Goal: Transaction & Acquisition: Purchase product/service

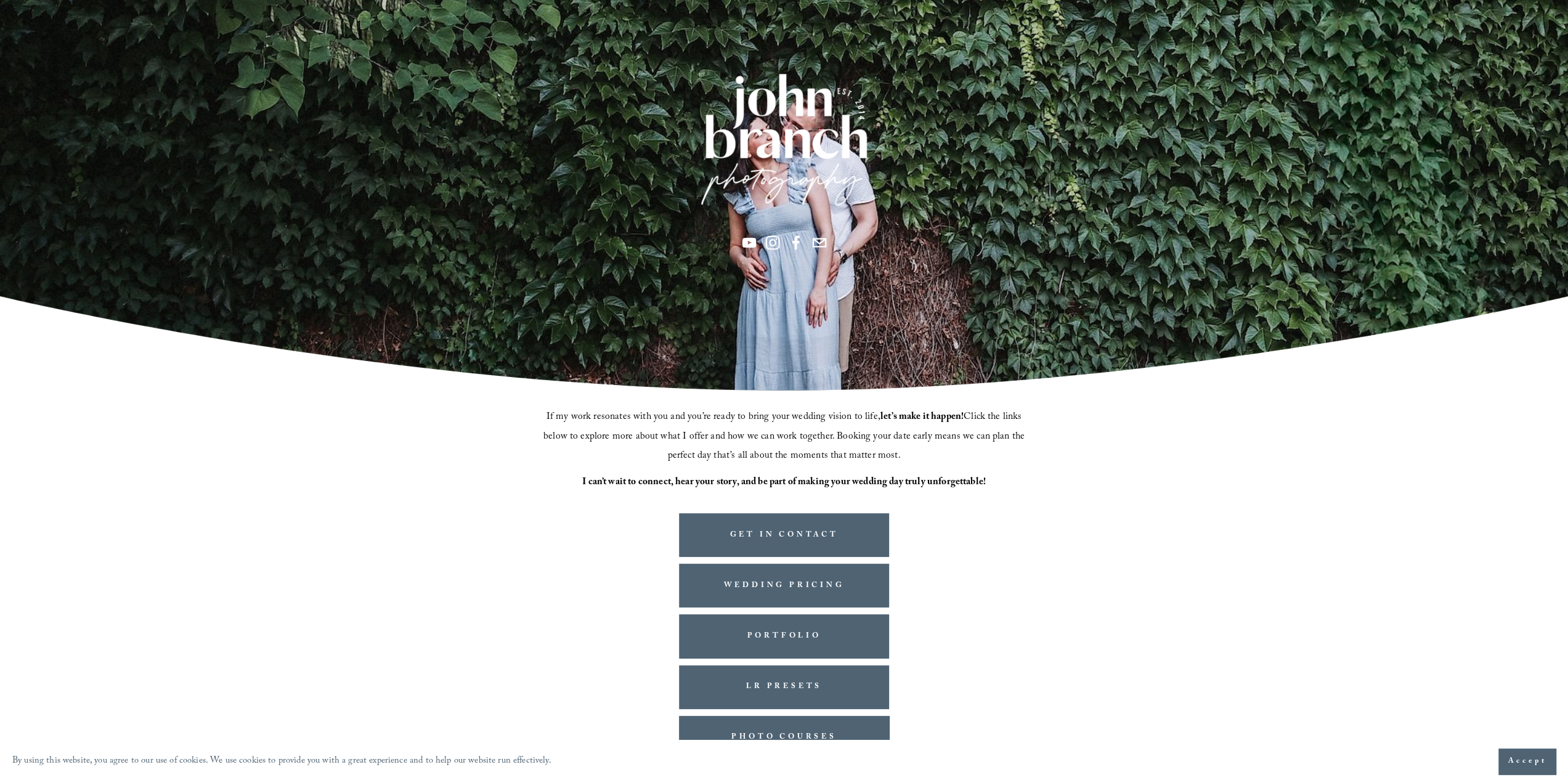
scroll to position [87, 0]
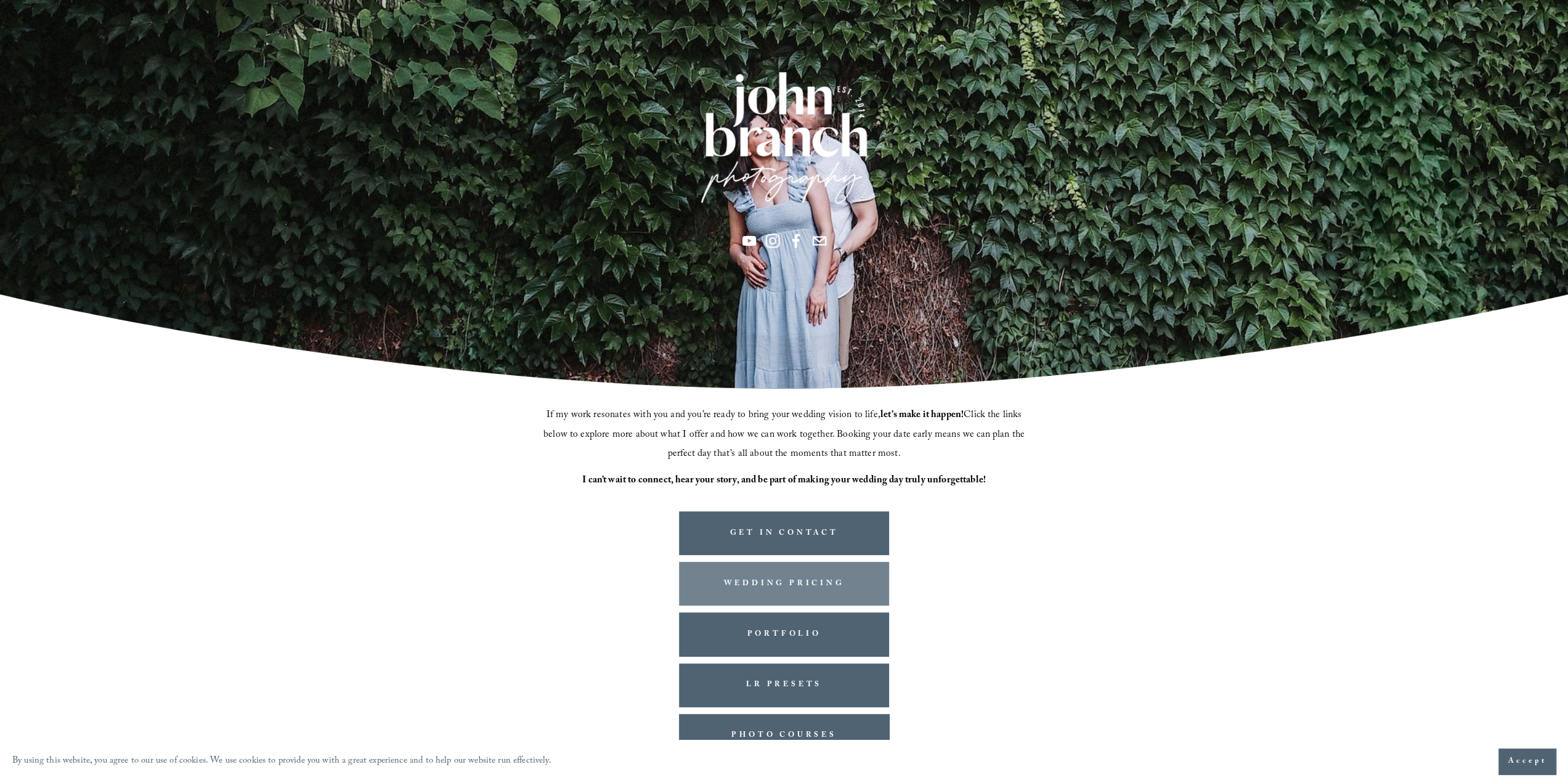
click at [831, 577] on link "WEDDING PRICING" at bounding box center [784, 584] width 211 height 44
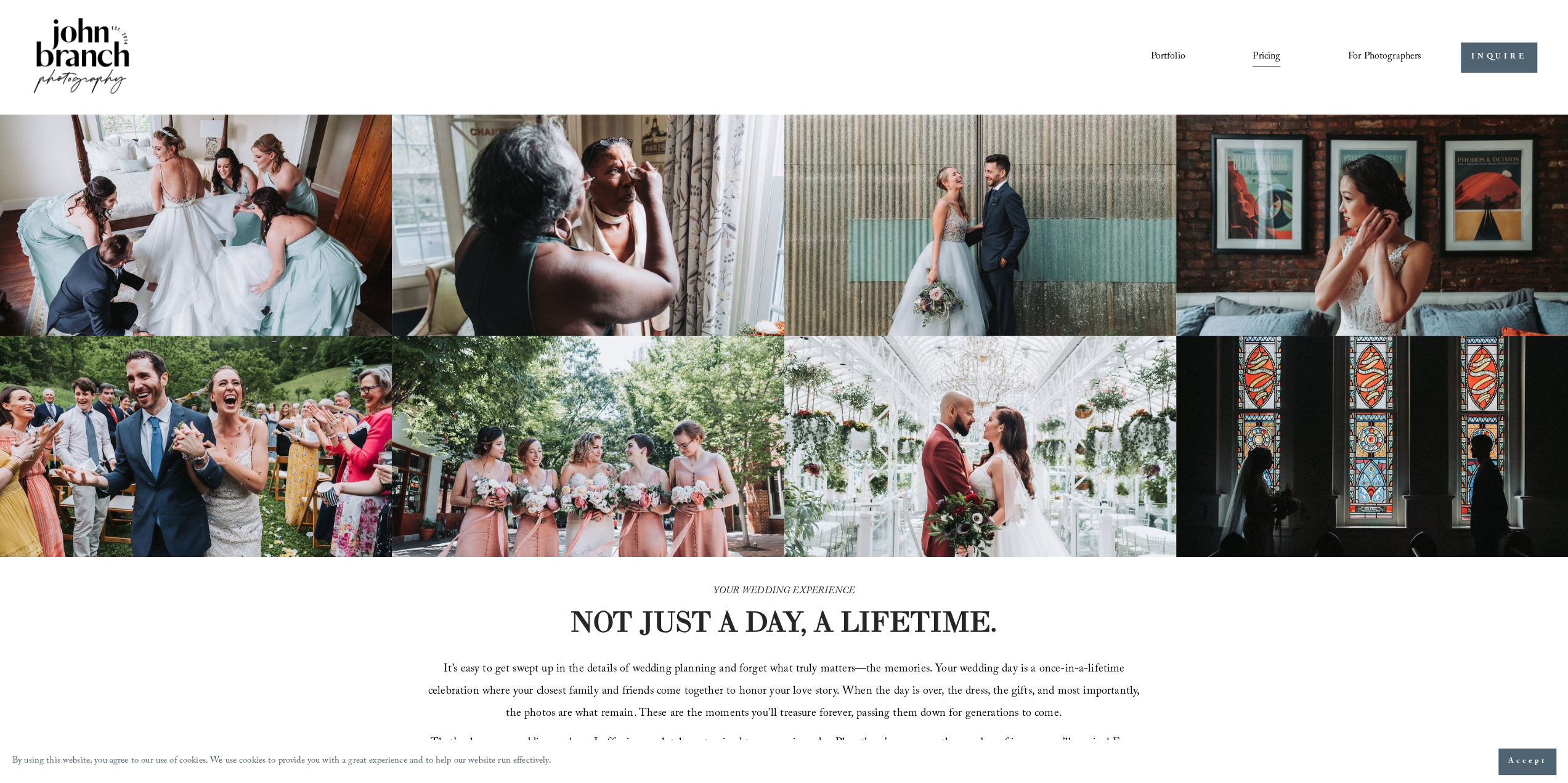
click at [1128, 32] on div "Portfolio Pricing For Photographers Presets Education Courses" at bounding box center [726, 57] width 1390 height 83
drag, startPoint x: 1128, startPoint y: 32, endPoint x: 1034, endPoint y: 19, distance: 94.9
click at [1034, 19] on div "Portfolio Pricing For Photographers Presets Education Courses" at bounding box center [726, 57] width 1390 height 83
click at [1152, 57] on link "Portfolio" at bounding box center [1168, 57] width 35 height 21
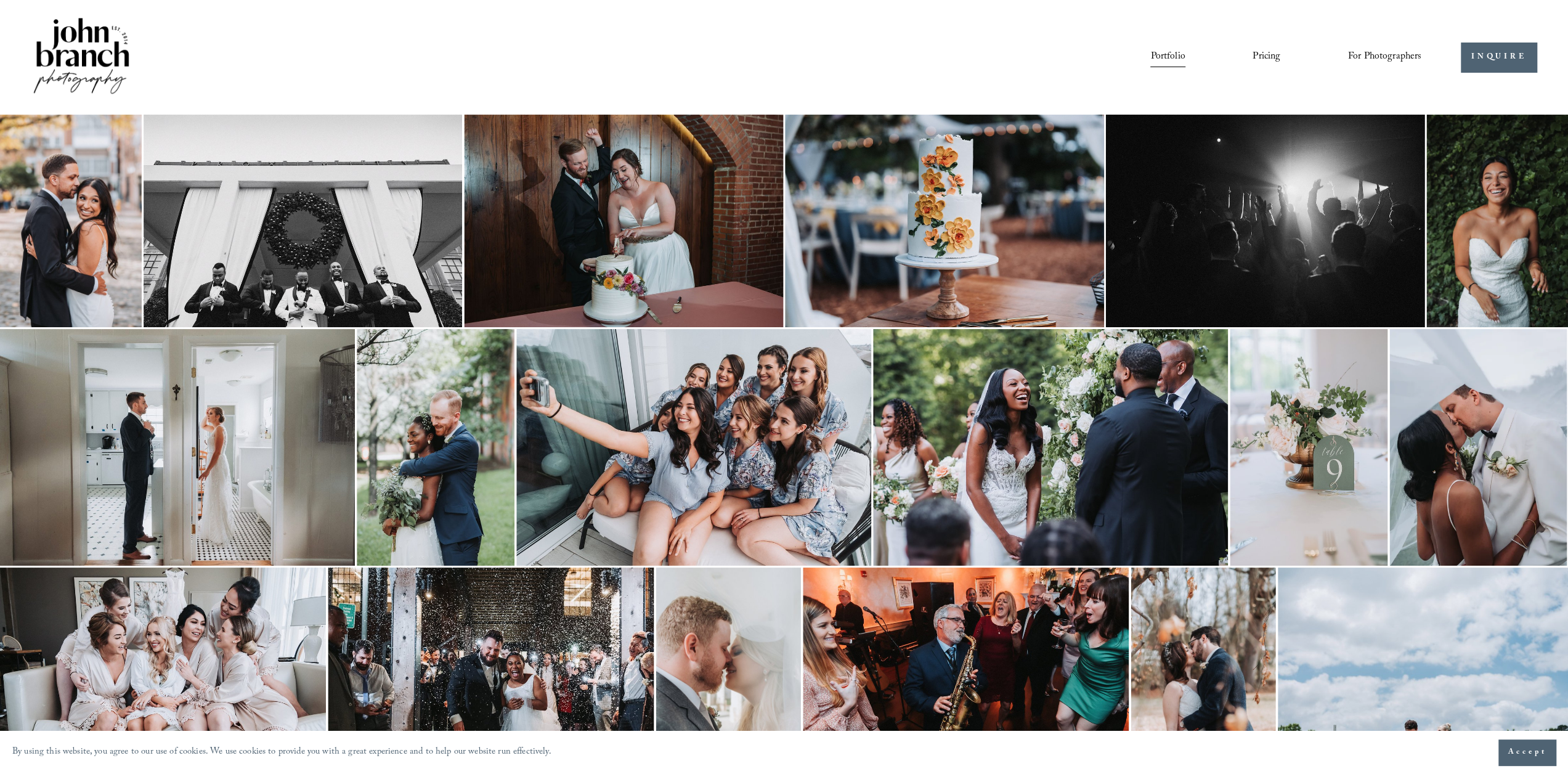
click at [123, 53] on img at bounding box center [81, 57] width 100 height 83
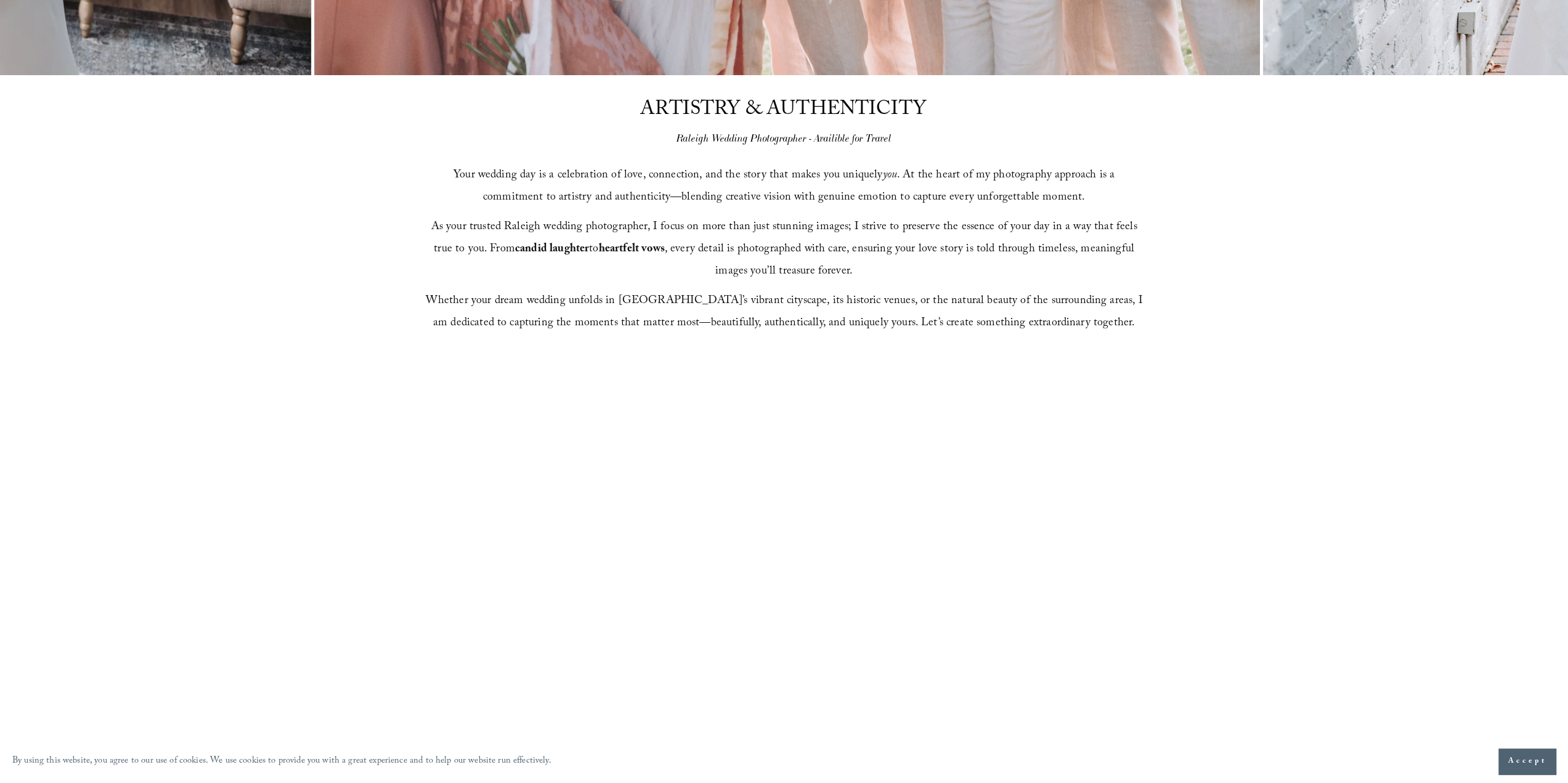
scroll to position [677, 0]
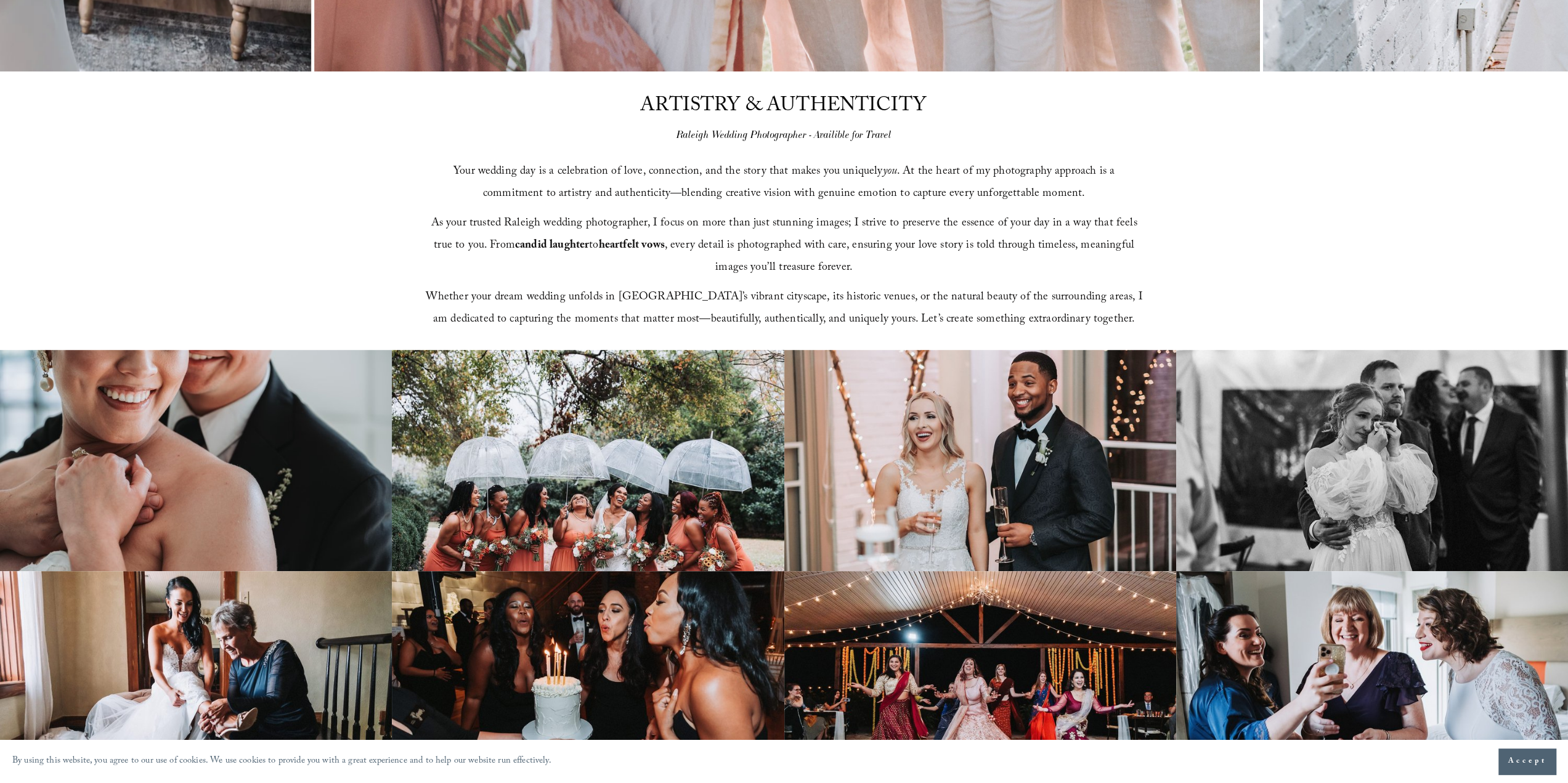
drag, startPoint x: 674, startPoint y: 128, endPoint x: 704, endPoint y: 134, distance: 30.6
click at [704, 134] on div "ARTISTRY & AUTHENTICITY Raleigh Wedding Photographer - Availible for Travel You…" at bounding box center [784, 211] width 1568 height 279
drag, startPoint x: 707, startPoint y: 134, endPoint x: 675, endPoint y: 133, distance: 32.0
click at [675, 133] on div "ARTISTRY & AUTHENTICITY Raleigh Wedding Photographer - Availible for Travel You…" at bounding box center [784, 211] width 1568 height 279
copy em "[GEOGRAPHIC_DATA]"
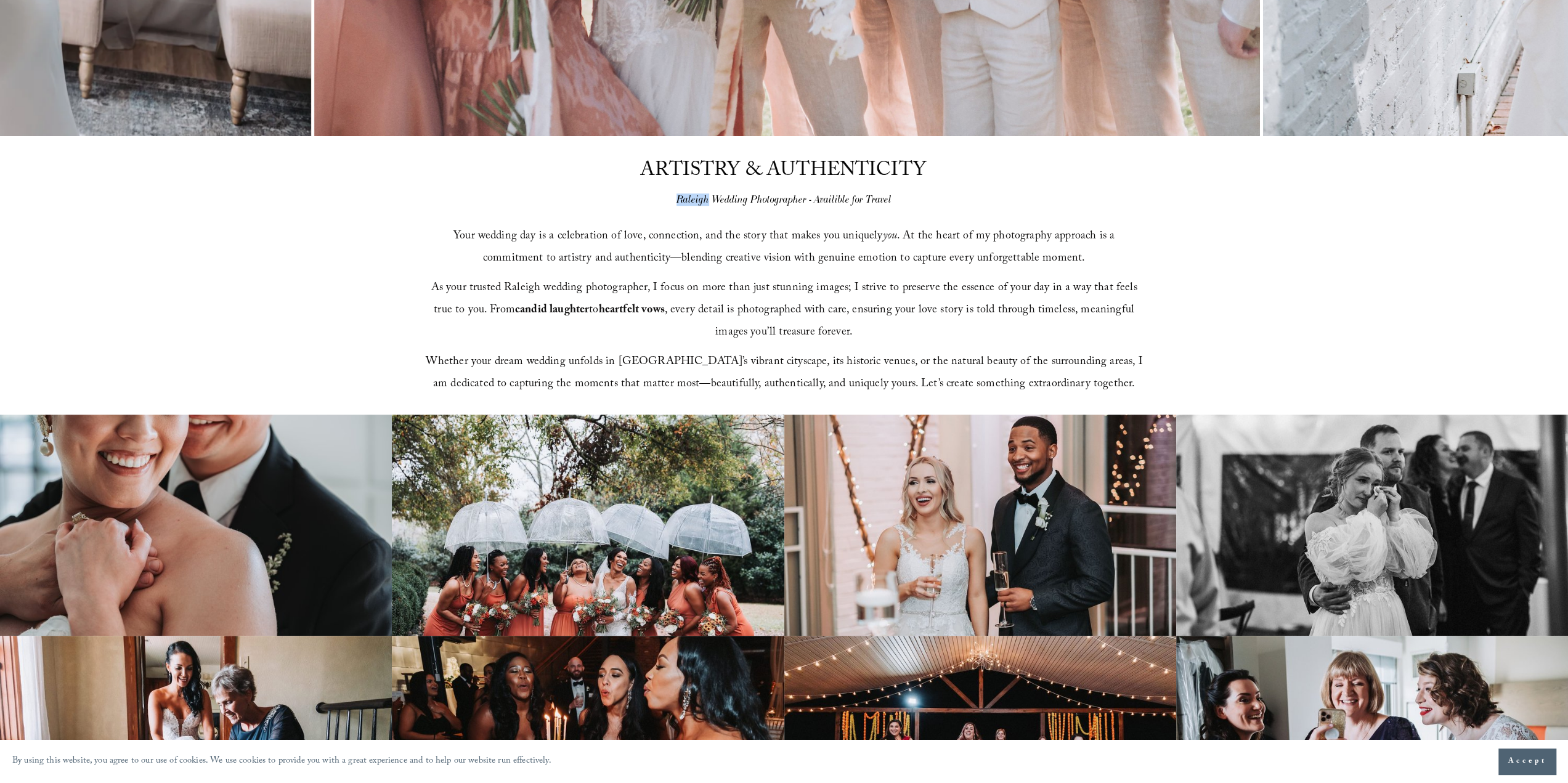
scroll to position [493, 0]
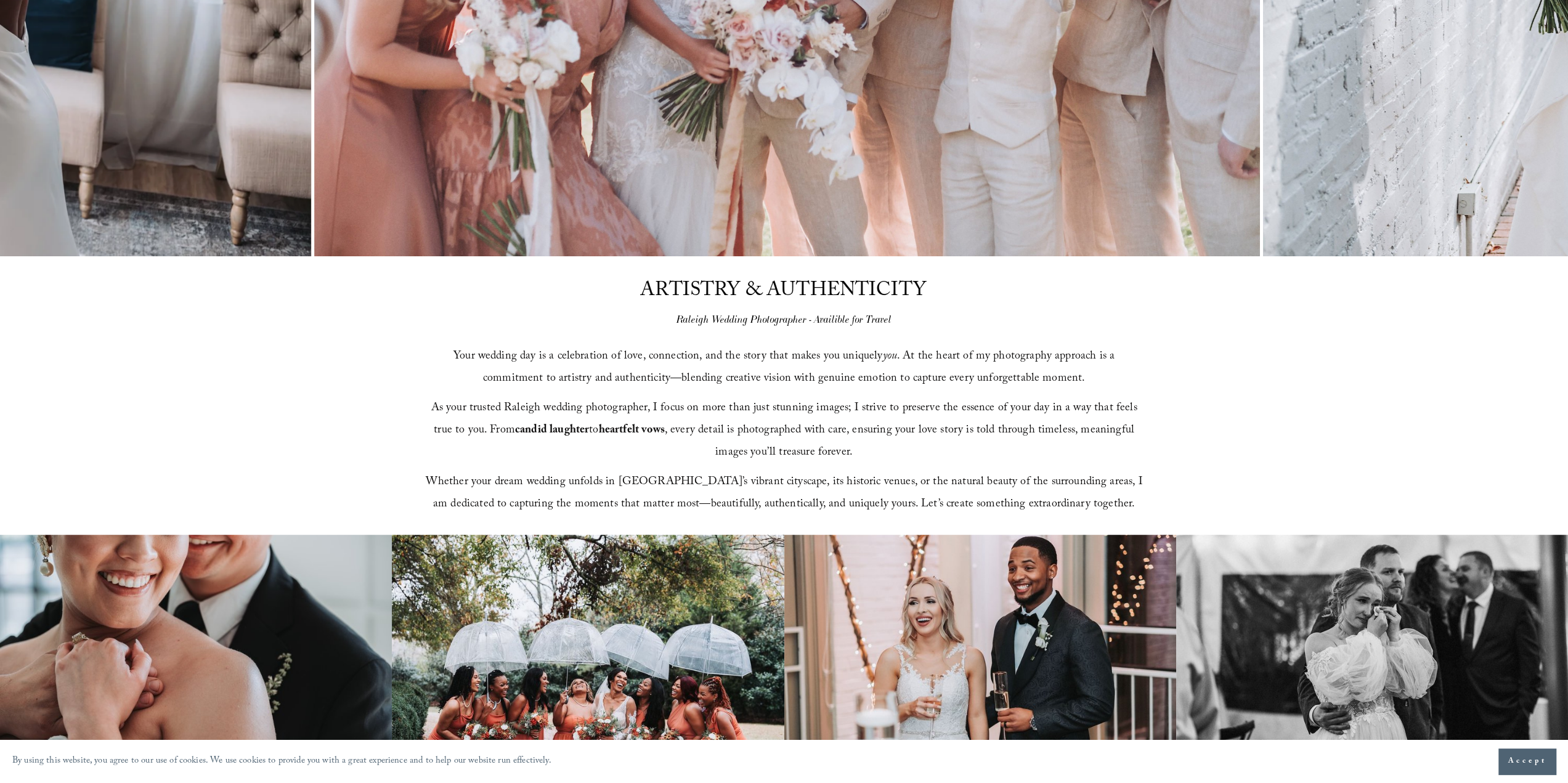
click at [399, 315] on div "ARTISTRY & AUTHENTICITY Raleigh Wedding Photographer - Availible for Travel You…" at bounding box center [784, 395] width 1568 height 279
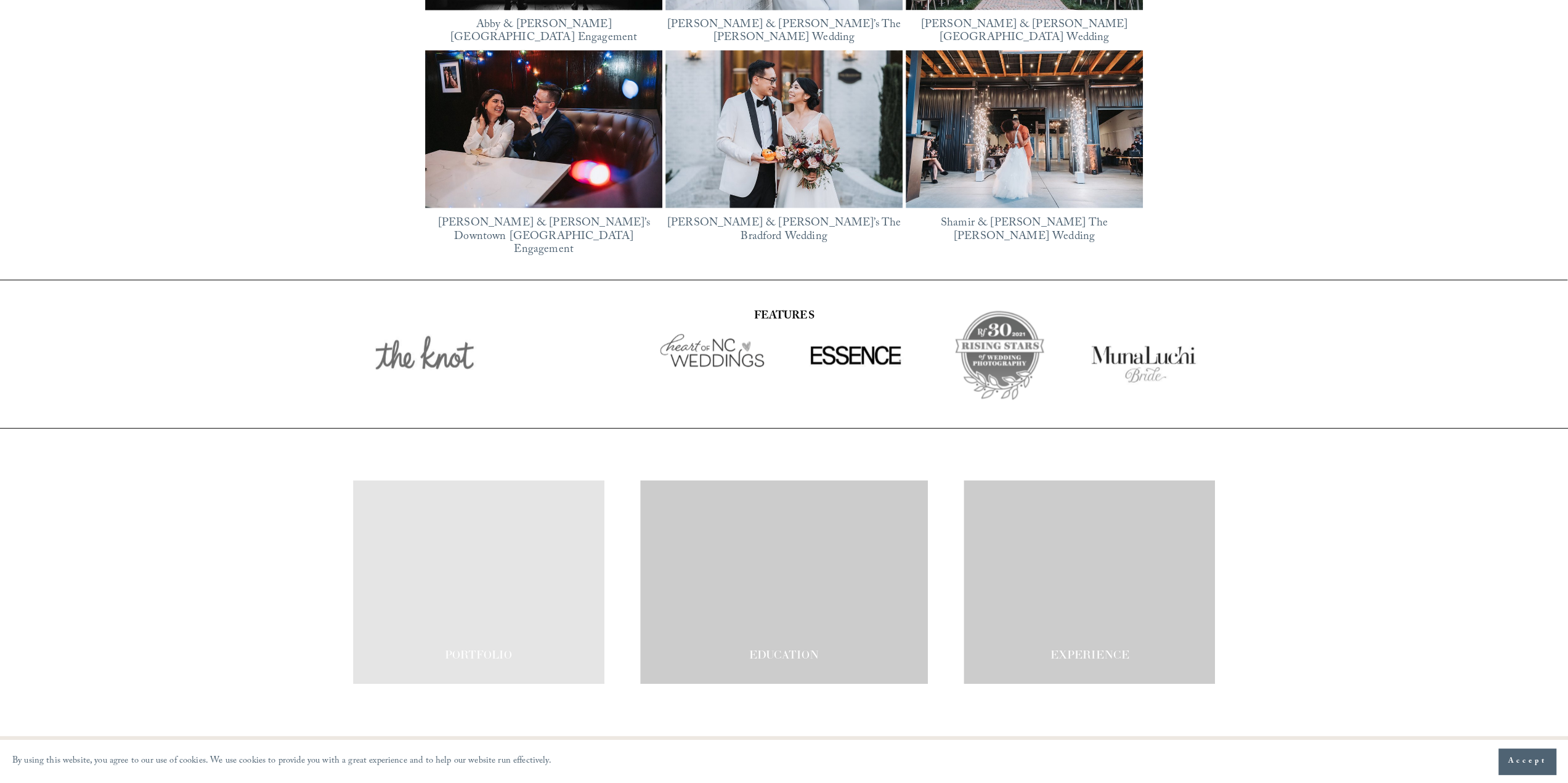
scroll to position [2275, 0]
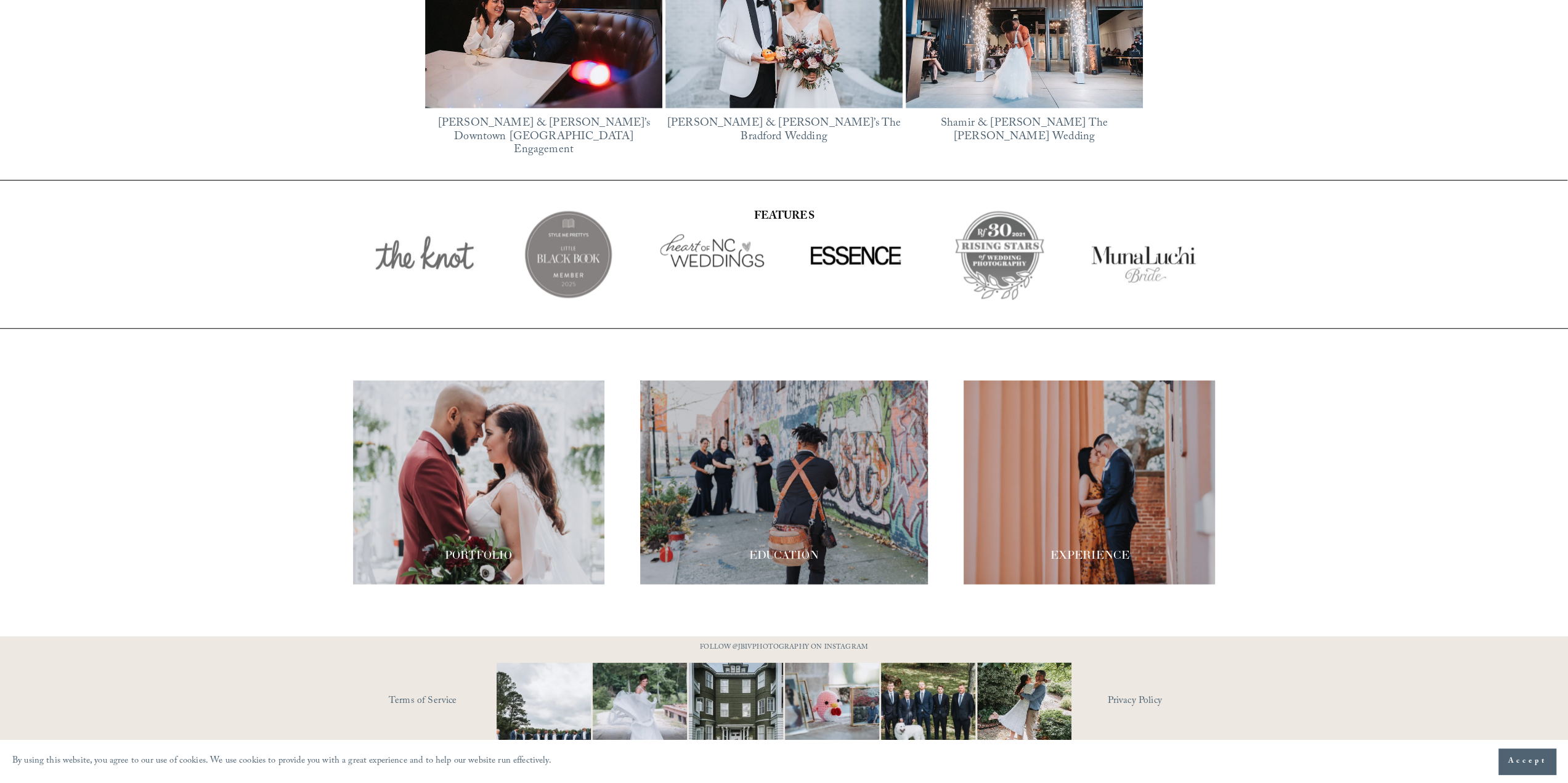
click at [753, 424] on div at bounding box center [784, 482] width 288 height 204
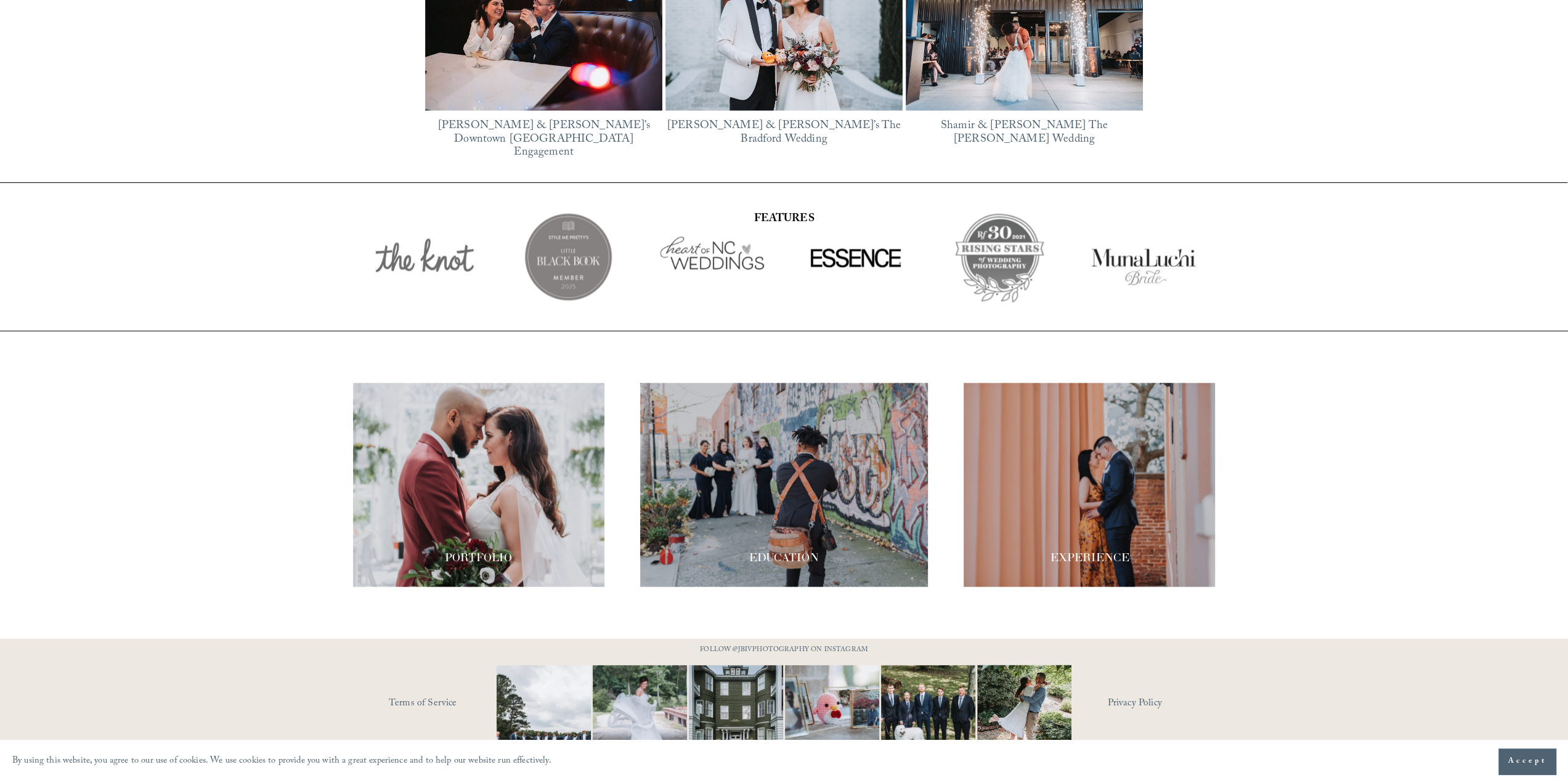
click at [267, 340] on div "PORTFOLIO EDUCATION" at bounding box center [784, 484] width 1568 height 308
click at [149, 331] on div "PORTFOLIO EDUCATION" at bounding box center [784, 484] width 1568 height 308
drag, startPoint x: 146, startPoint y: 327, endPoint x: 121, endPoint y: 289, distance: 45.5
click at [121, 289] on div at bounding box center [784, 257] width 1568 height 149
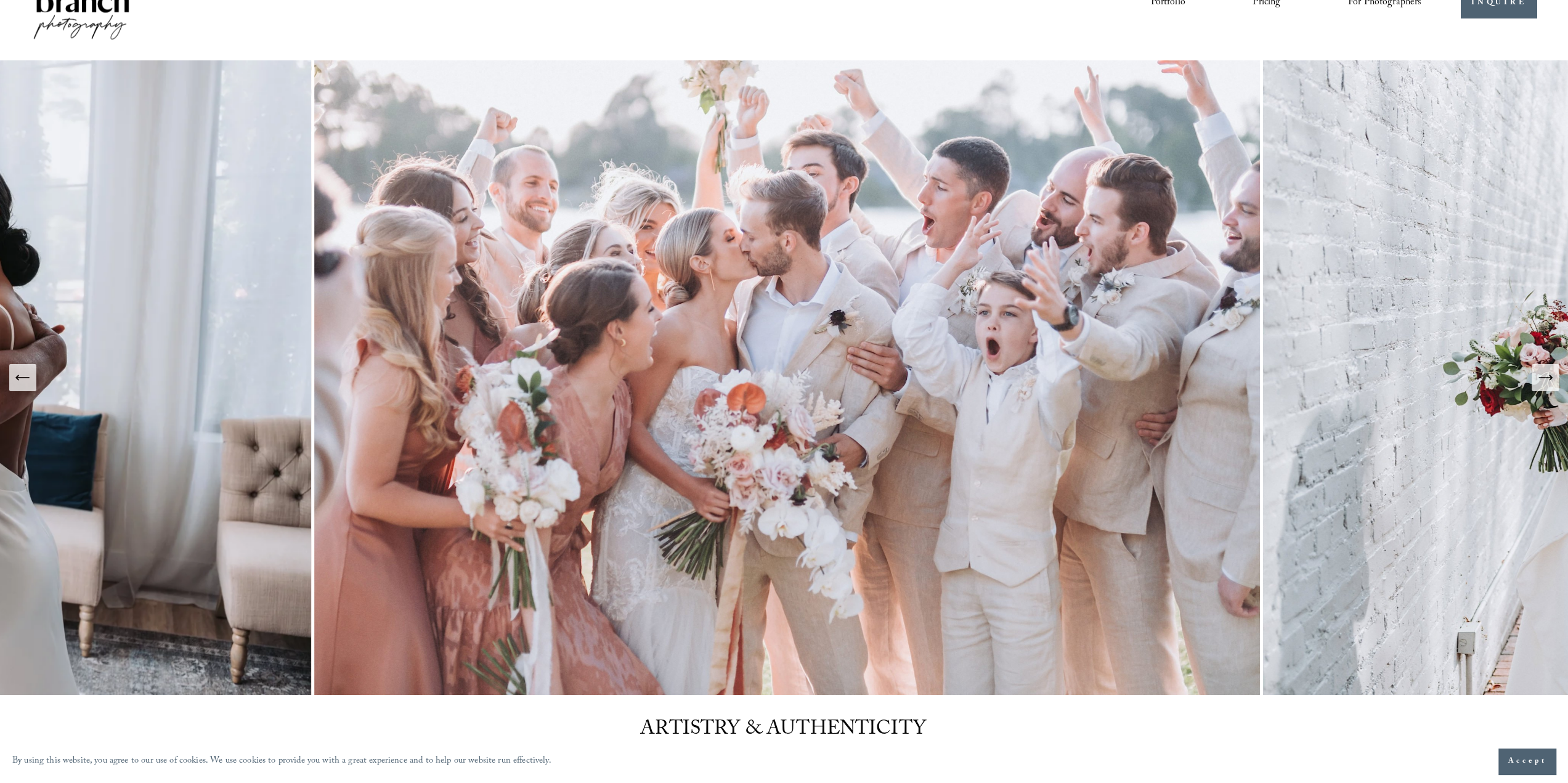
scroll to position [0, 0]
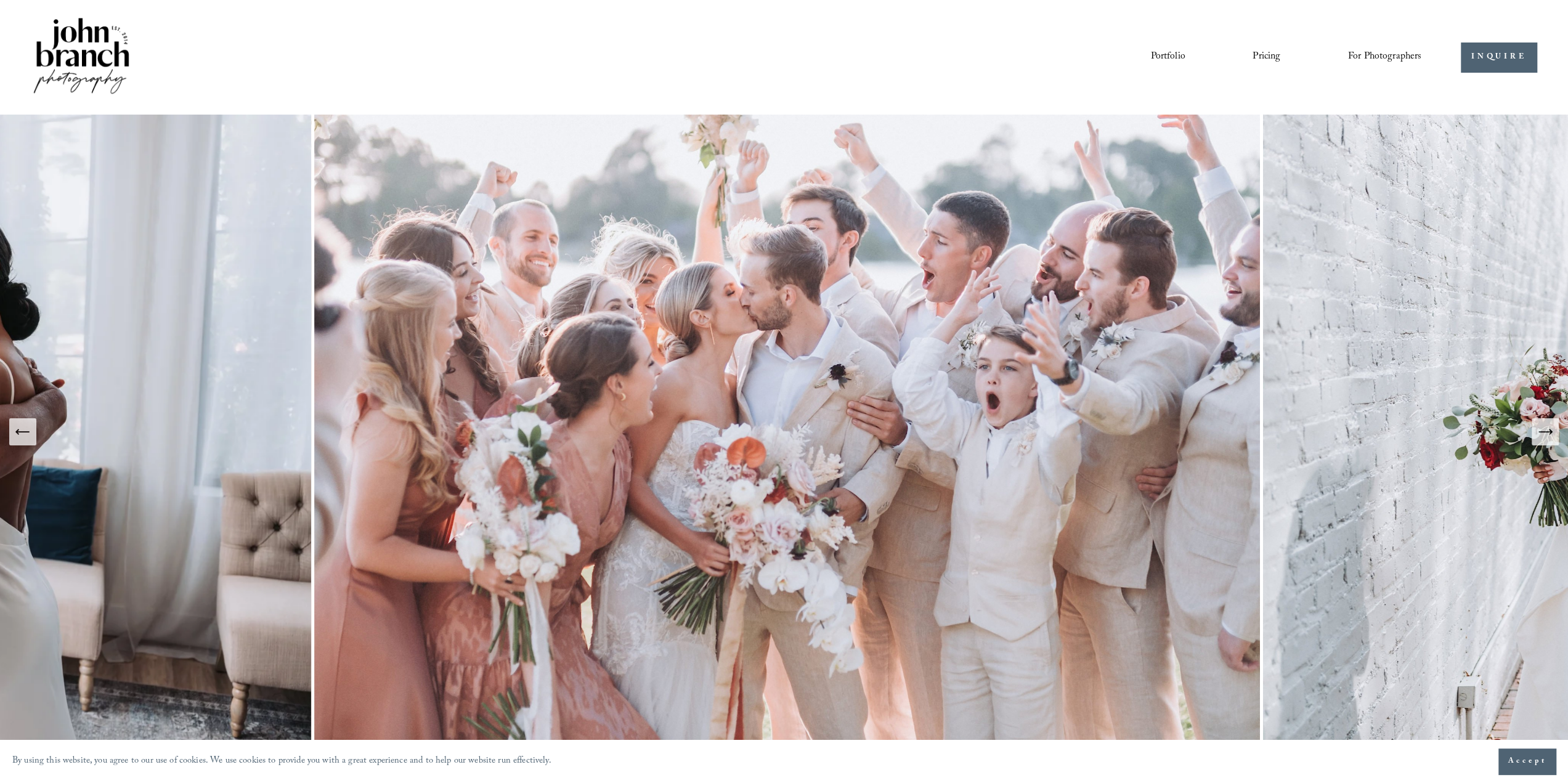
click at [1264, 63] on link "Pricing" at bounding box center [1266, 57] width 28 height 21
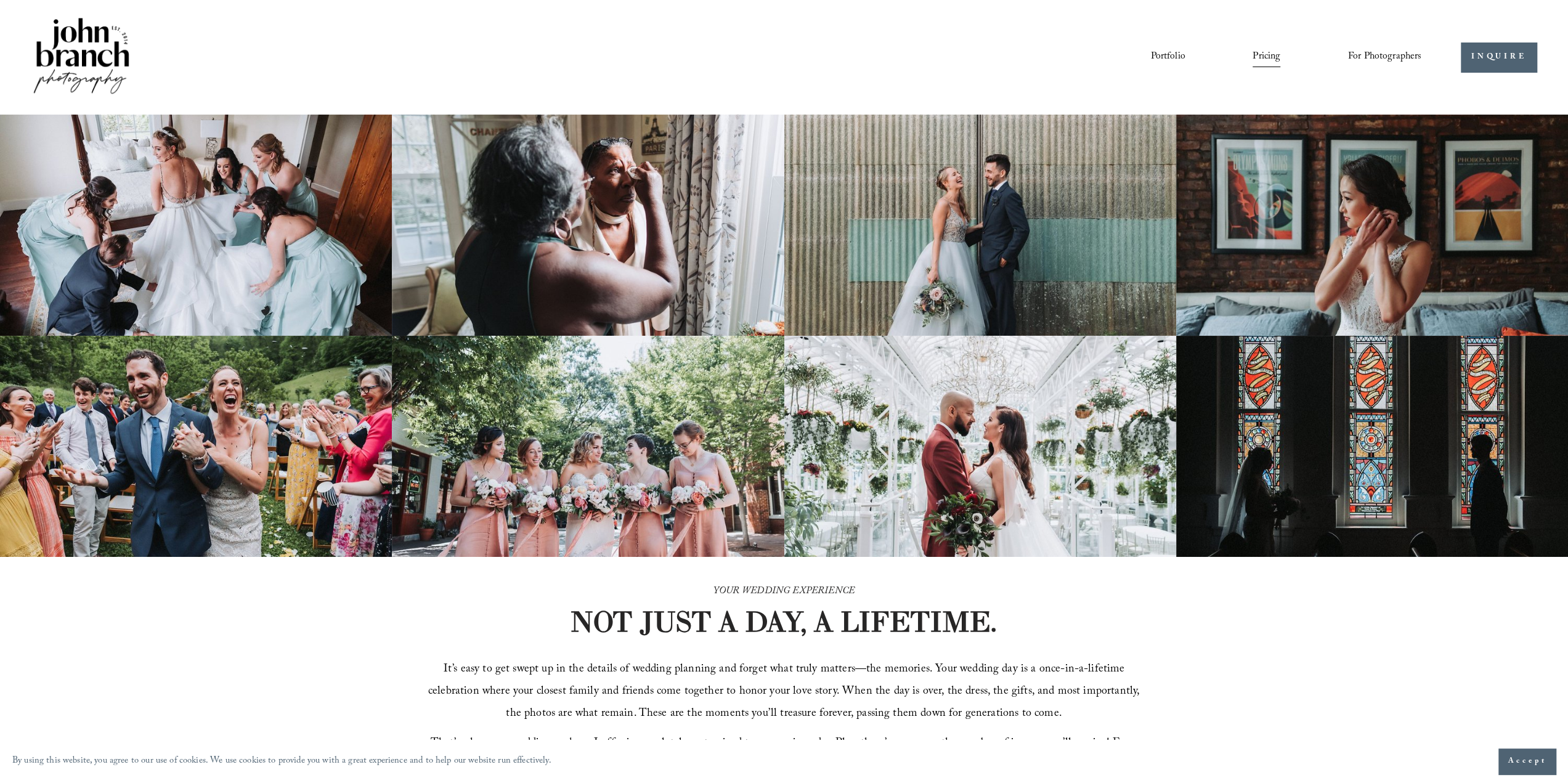
click at [819, 82] on div "Portfolio Pricing For Photographers Presets Education Courses" at bounding box center [726, 57] width 1390 height 83
drag, startPoint x: 818, startPoint y: 80, endPoint x: 755, endPoint y: 72, distance: 63.5
click at [755, 72] on div "Portfolio Pricing For Photographers Presets Education Courses" at bounding box center [726, 57] width 1390 height 83
click at [96, 47] on img at bounding box center [81, 57] width 100 height 83
